Goal: Transaction & Acquisition: Purchase product/service

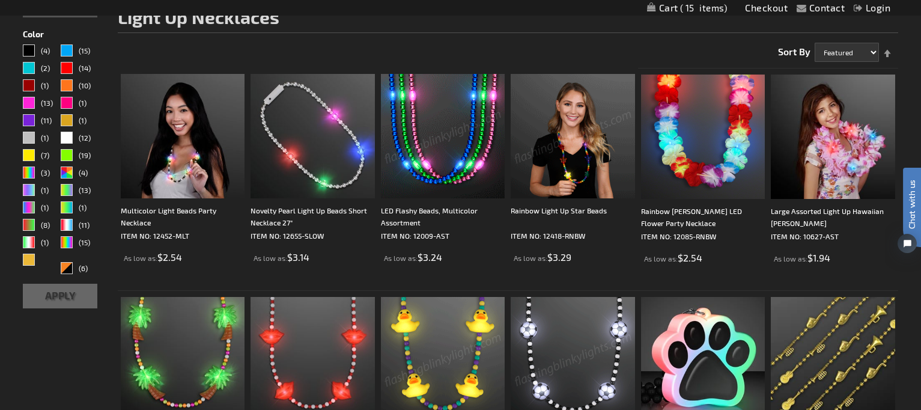
scroll to position [180, 0]
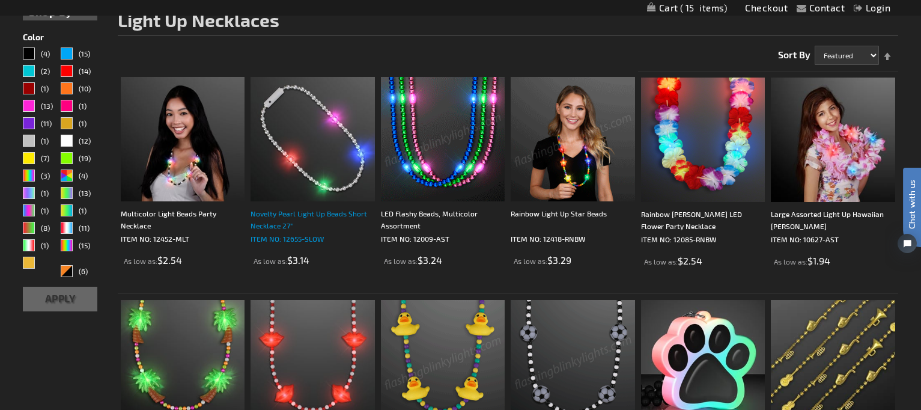
click at [284, 216] on div "Novelty Pearl Light Up Beads Short Necklace 27"" at bounding box center [313, 219] width 124 height 24
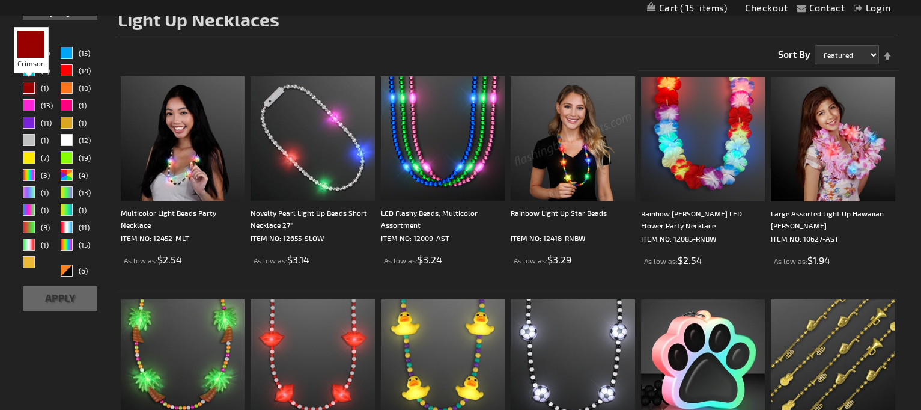
scroll to position [180, 0]
click at [33, 85] on div "Crimson" at bounding box center [29, 88] width 12 height 12
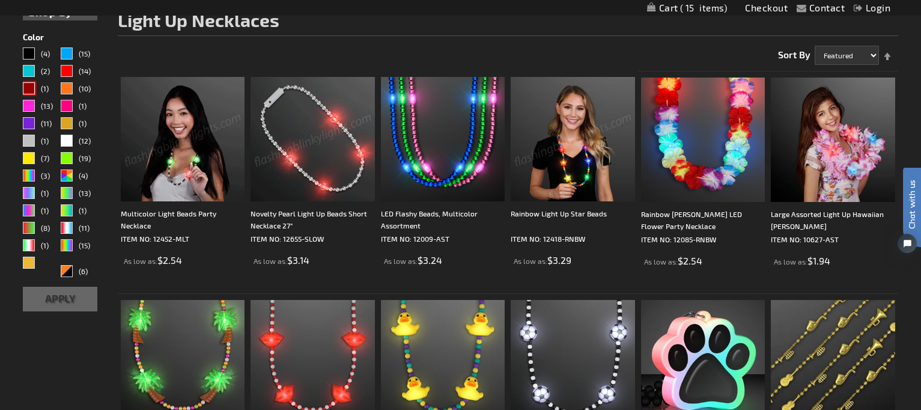
scroll to position [0, 0]
click at [63, 69] on div "Red" at bounding box center [67, 71] width 12 height 12
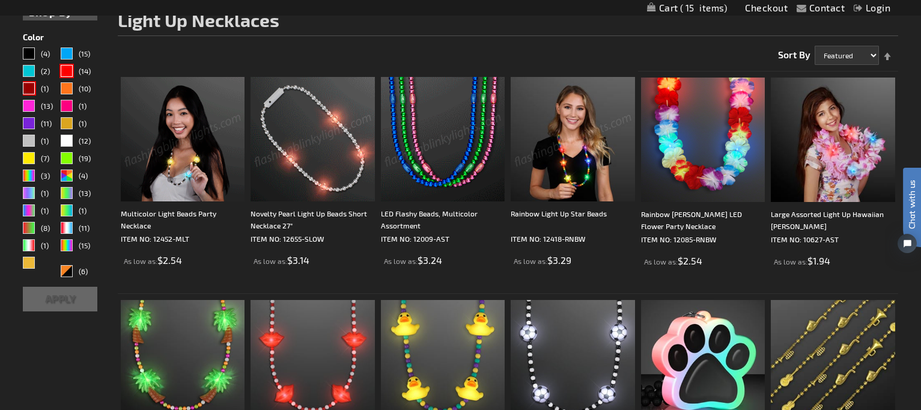
click at [54, 295] on button "Apply" at bounding box center [60, 299] width 75 height 25
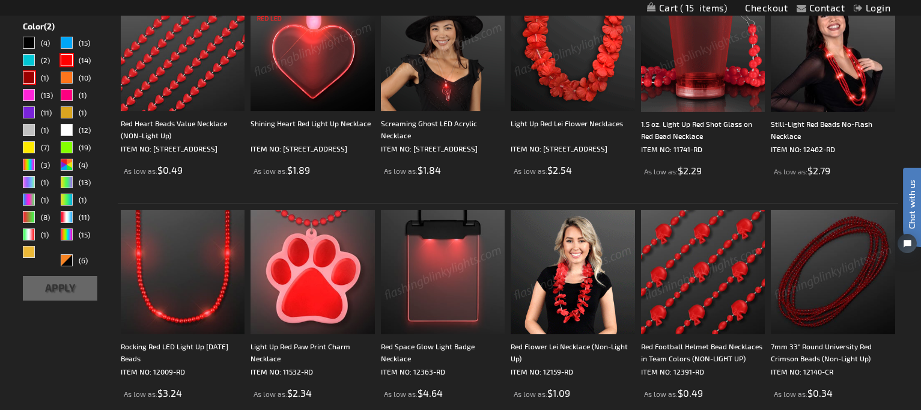
scroll to position [300, 0]
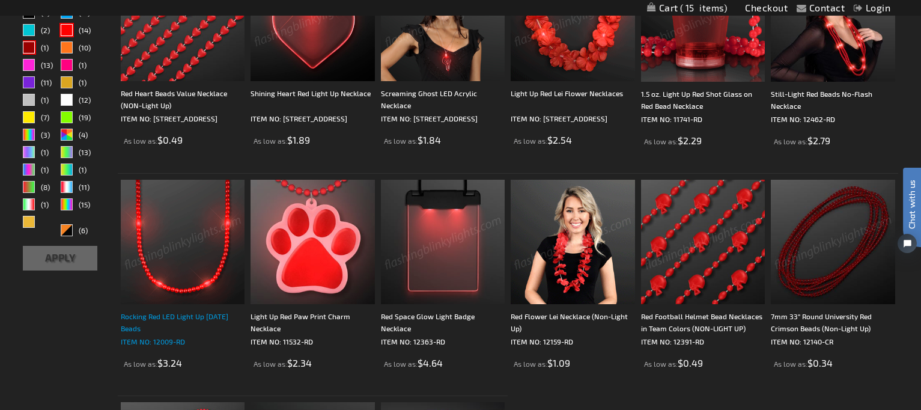
click at [133, 320] on div "Rocking Red LED Light Up Mardi Gras Beads" at bounding box center [183, 322] width 124 height 24
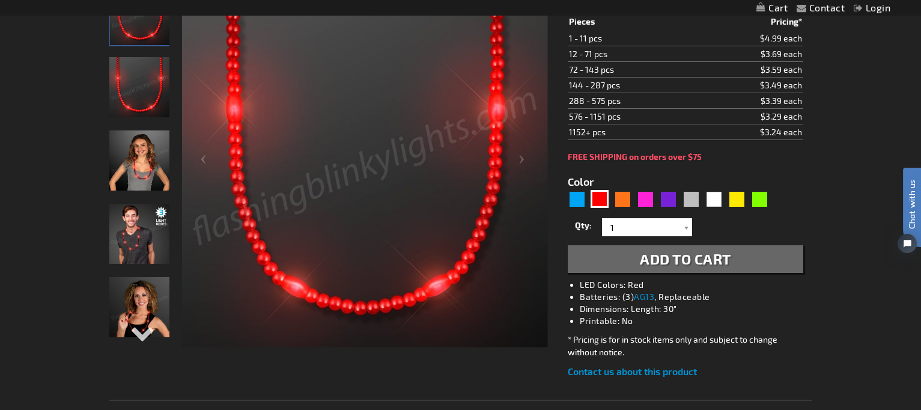
scroll to position [240, 0]
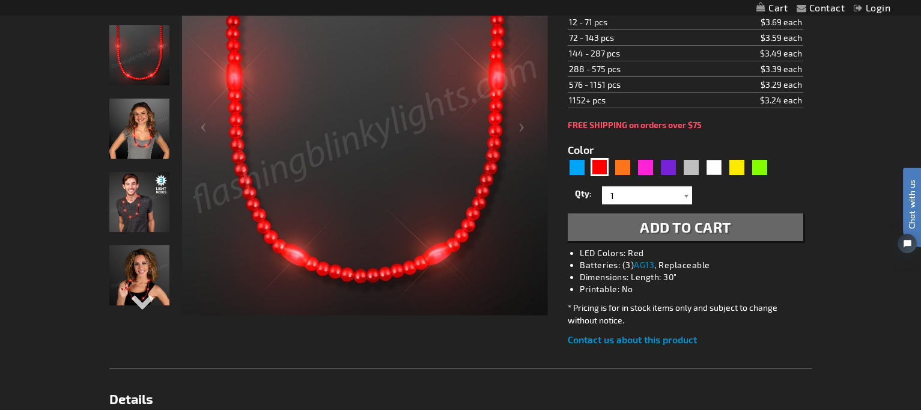
click at [686, 204] on div at bounding box center [686, 195] width 12 height 18
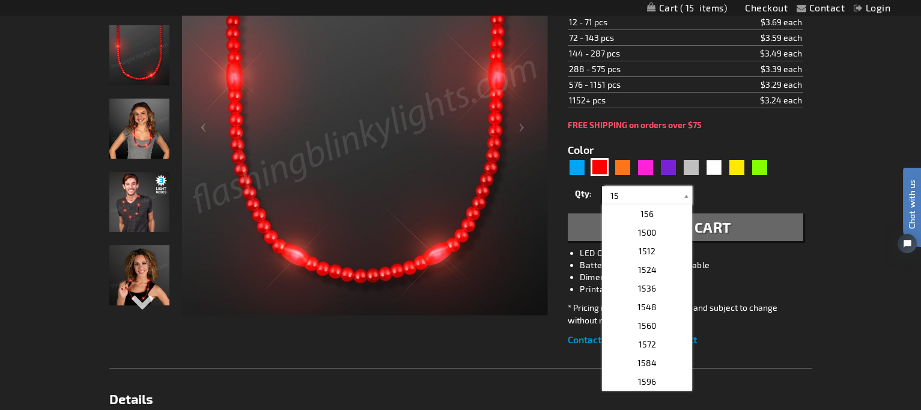
scroll to position [0, 0]
type input "15"
click at [728, 236] on span "Add to Cart" at bounding box center [685, 226] width 91 height 17
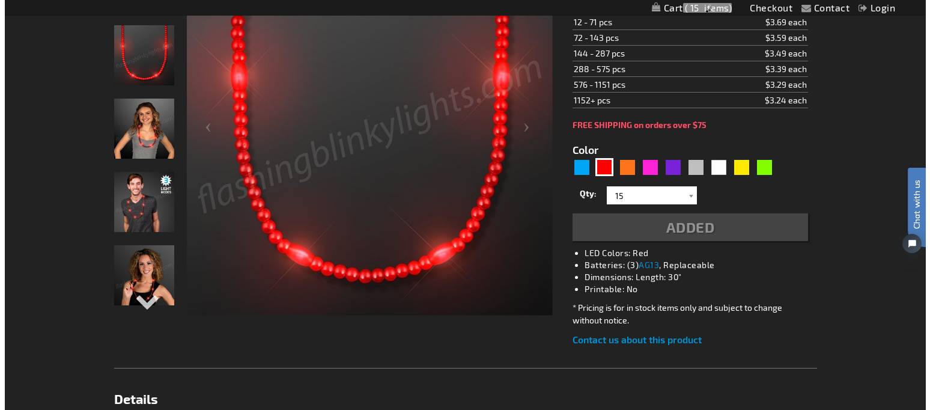
scroll to position [268, 0]
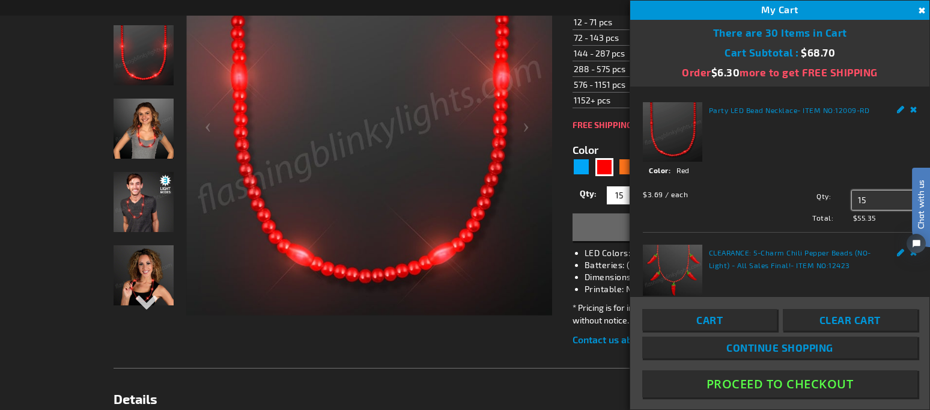
drag, startPoint x: 867, startPoint y: 196, endPoint x: 836, endPoint y: 195, distance: 31.3
click at [836, 195] on div "Qty 15 Update" at bounding box center [841, 199] width 151 height 19
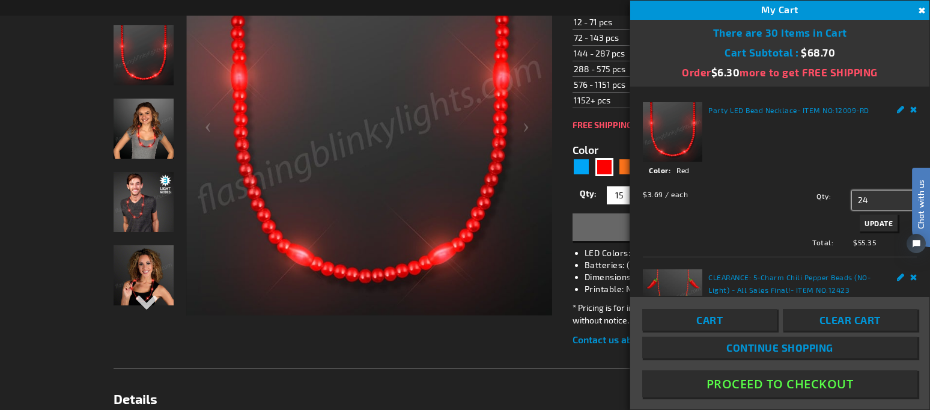
type input "24"
click at [866, 219] on span "Update" at bounding box center [879, 223] width 28 height 8
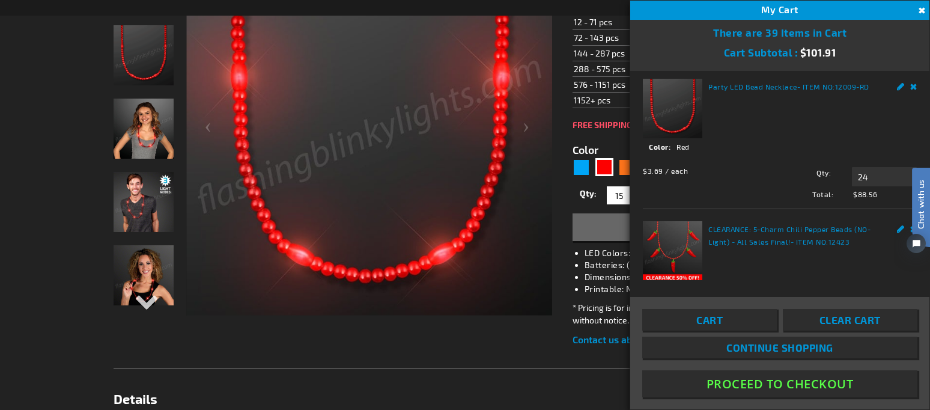
scroll to position [0, 0]
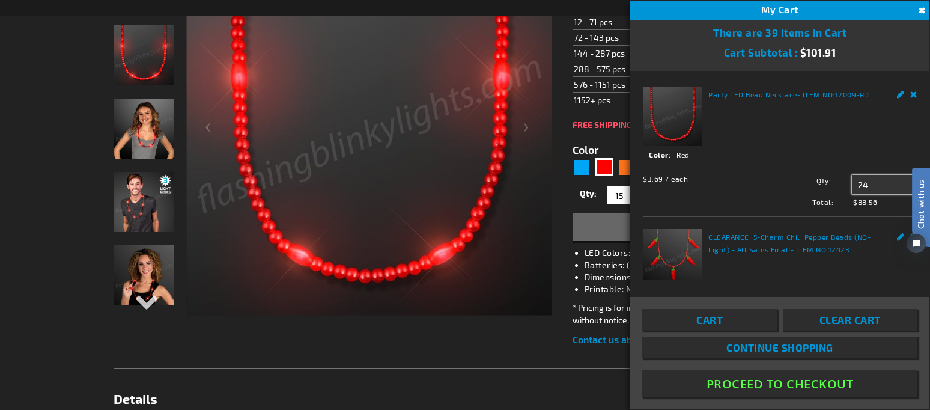
drag, startPoint x: 862, startPoint y: 181, endPoint x: 817, endPoint y: 181, distance: 45.7
click at [817, 181] on div "Qty 24 Update" at bounding box center [841, 184] width 151 height 19
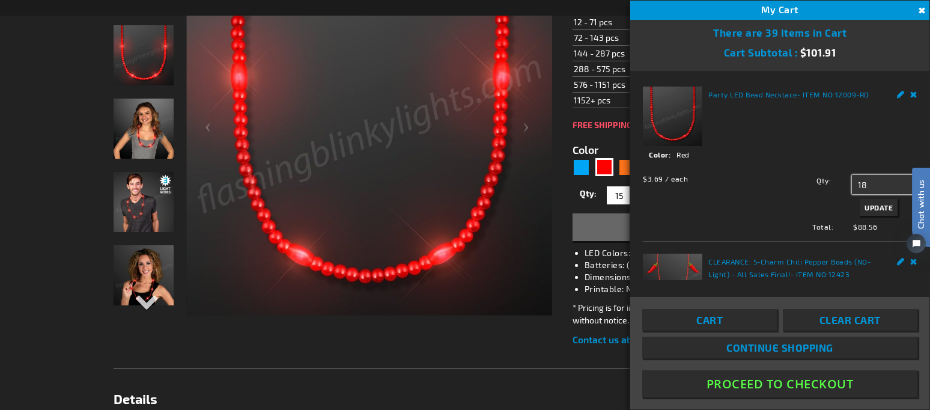
type input "18"
click at [865, 205] on span "Update" at bounding box center [879, 207] width 28 height 8
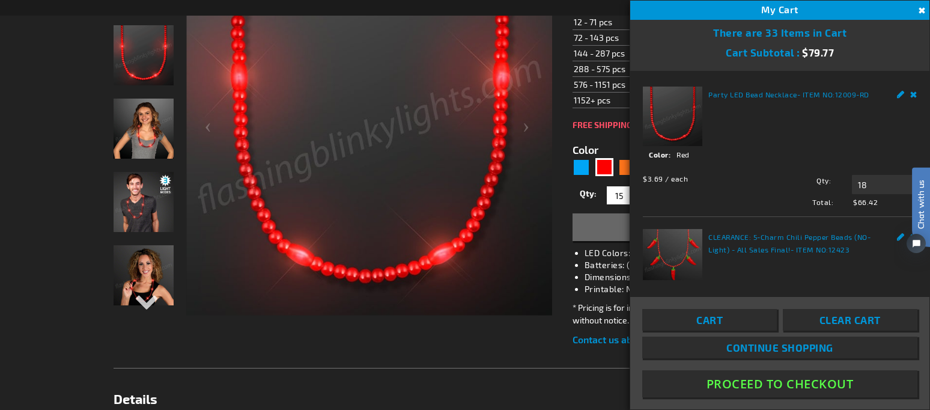
click at [787, 383] on button "Proceed To Checkout" at bounding box center [779, 383] width 275 height 27
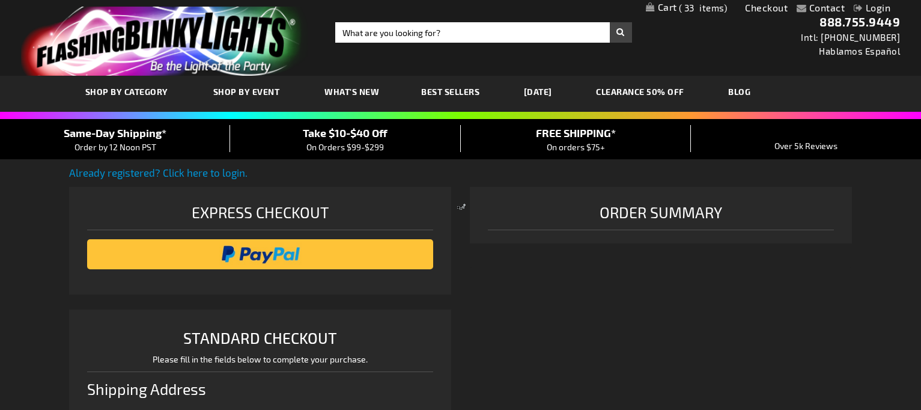
select select "US"
